Goal: Task Accomplishment & Management: Use online tool/utility

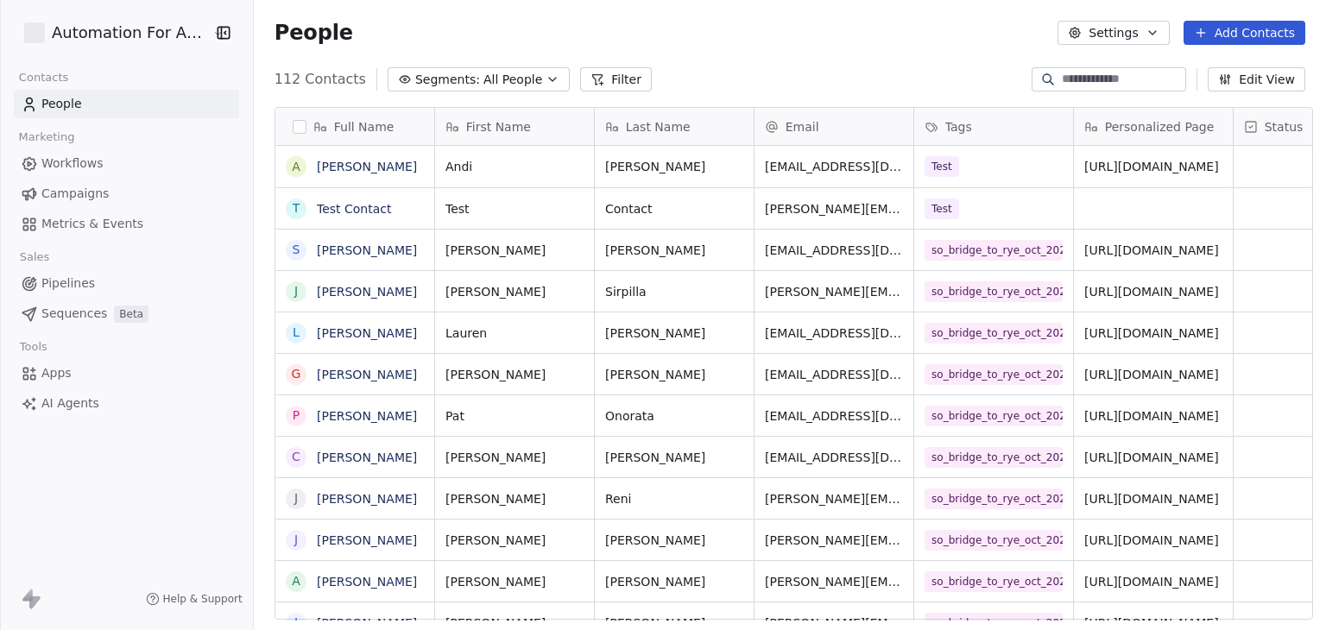
scroll to position [540, 1067]
click at [157, 39] on html "Automation For Agencies Contacts People Marketing Workflows Campaigns Metrics &…" at bounding box center [663, 315] width 1326 height 630
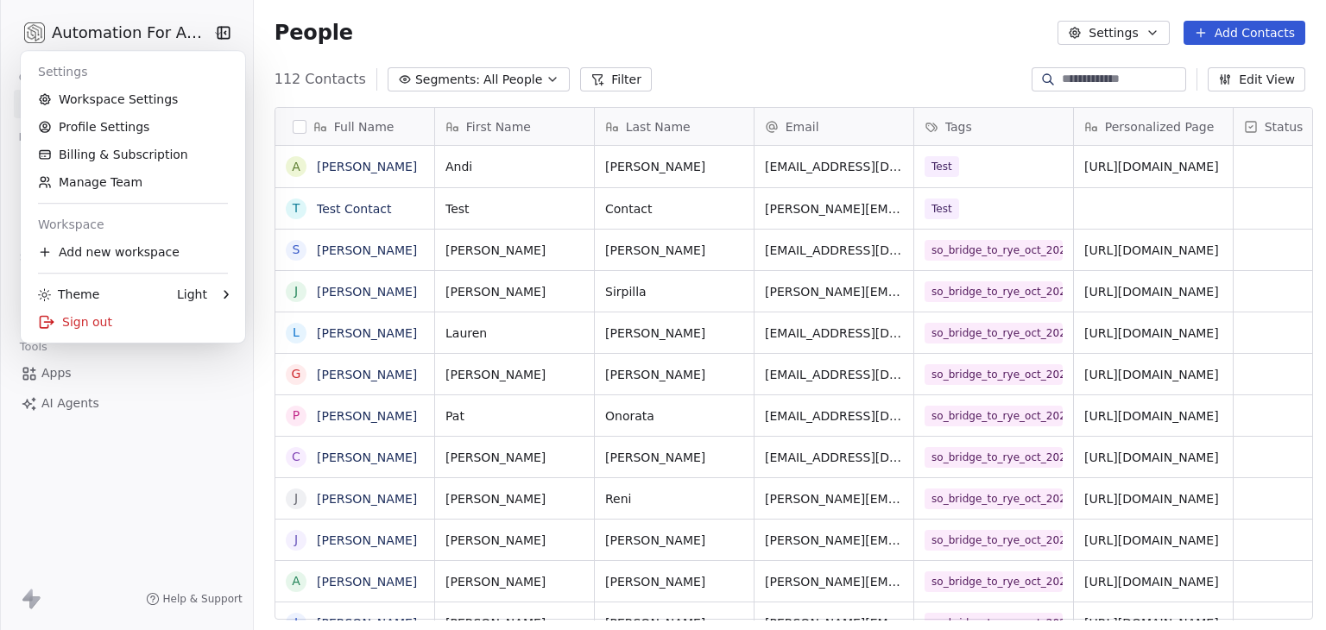
click at [152, 422] on html "Automation For Agencies Contacts People Marketing Workflows Campaigns Metrics &…" at bounding box center [663, 315] width 1326 height 630
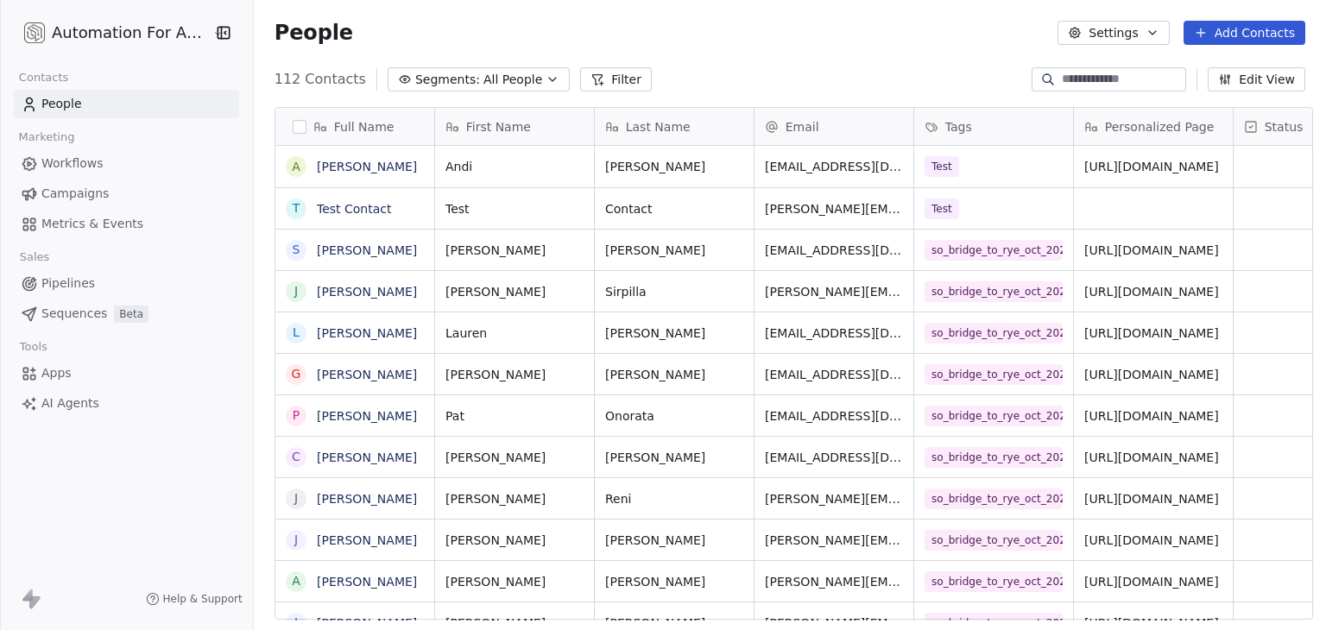
click at [113, 173] on link "Workflows" at bounding box center [126, 163] width 225 height 28
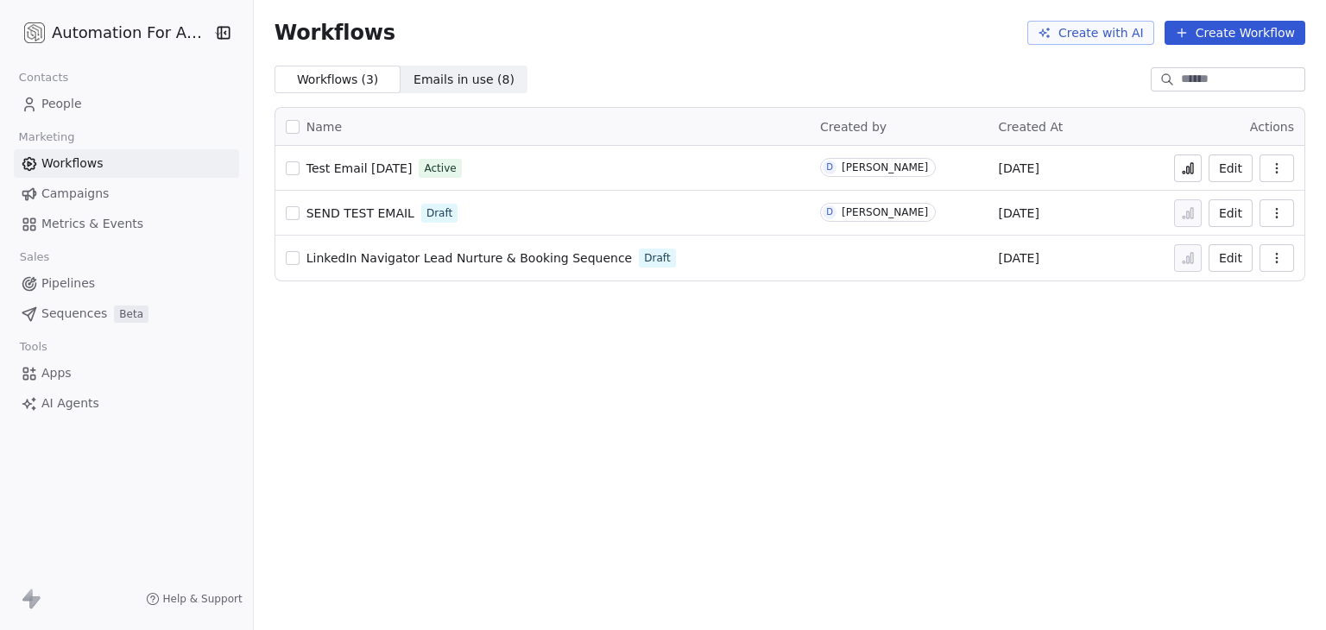
click at [123, 40] on html "Automation For Agencies Contacts People Marketing Workflows Campaigns Metrics &…" at bounding box center [663, 315] width 1326 height 630
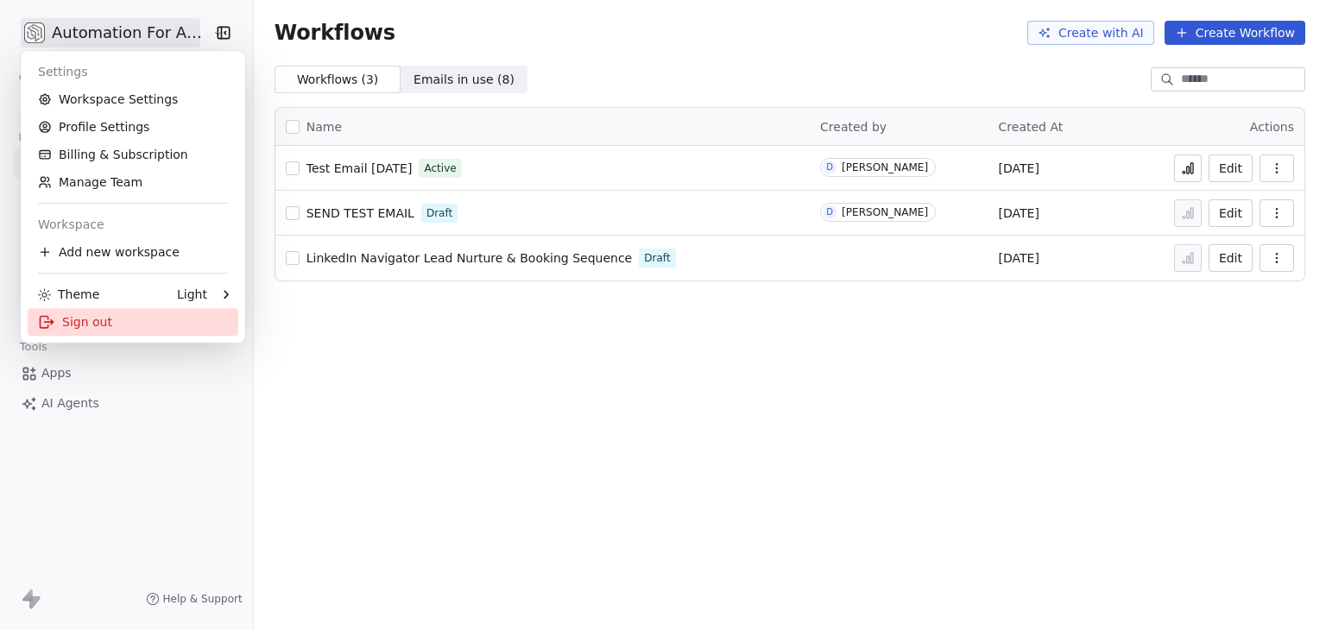
click at [128, 320] on div "Sign out" at bounding box center [133, 322] width 211 height 28
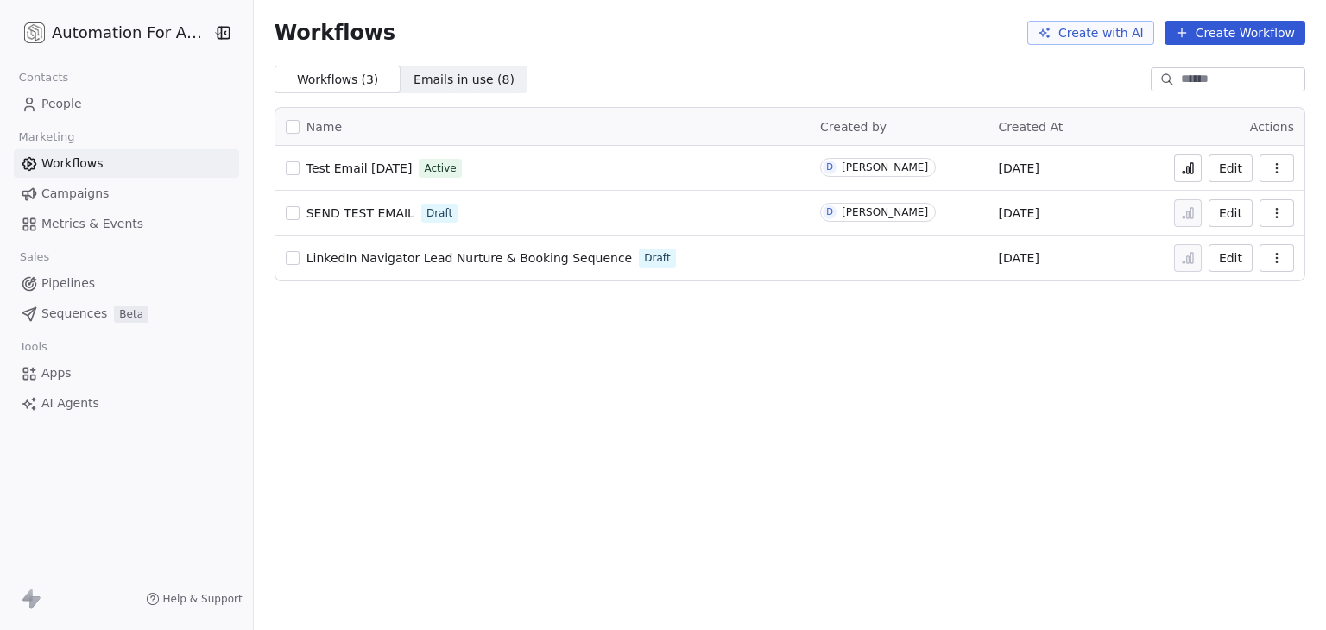
click at [383, 169] on span "Test Email [DATE]" at bounding box center [359, 168] width 106 height 14
click at [1188, 170] on icon at bounding box center [1188, 168] width 14 height 14
click at [393, 170] on span "Test Email [DATE]" at bounding box center [359, 168] width 106 height 14
click at [384, 170] on span "Test Email [DATE]" at bounding box center [359, 168] width 106 height 14
